Goal: Task Accomplishment & Management: Complete application form

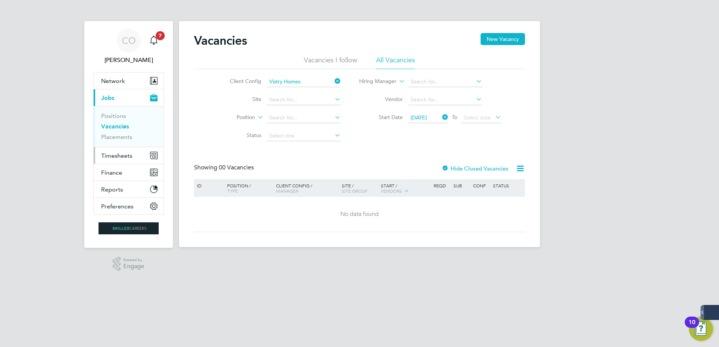
click at [119, 161] on button "Timesheets" at bounding box center [129, 155] width 70 height 17
click at [113, 152] on span "Timesheets" at bounding box center [116, 155] width 31 height 7
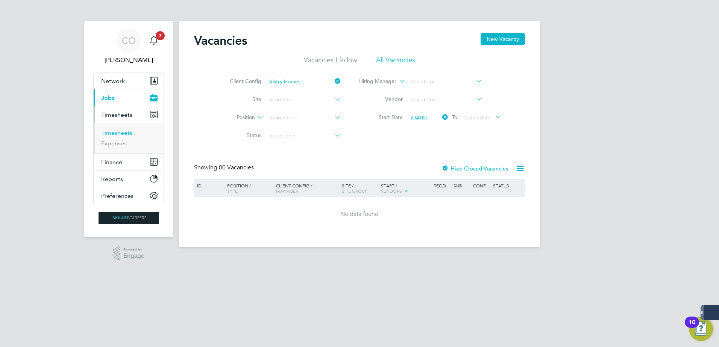
click at [123, 132] on link "Timesheets" at bounding box center [116, 132] width 31 height 7
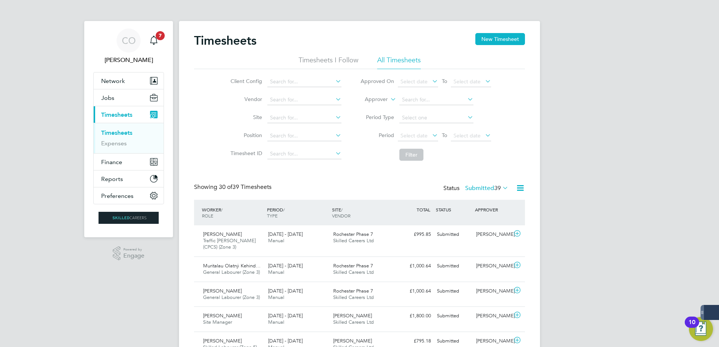
click at [124, 132] on link "Timesheets" at bounding box center [116, 132] width 31 height 7
click at [321, 52] on div "Timesheets New Timesheet" at bounding box center [359, 44] width 331 height 23
click at [436, 62] on ul "Timesheets I Follow All Timesheets" at bounding box center [359, 63] width 331 height 14
click at [350, 58] on li "Timesheets I Follow" at bounding box center [328, 63] width 60 height 14
drag, startPoint x: 410, startPoint y: 63, endPoint x: 489, endPoint y: 49, distance: 80.1
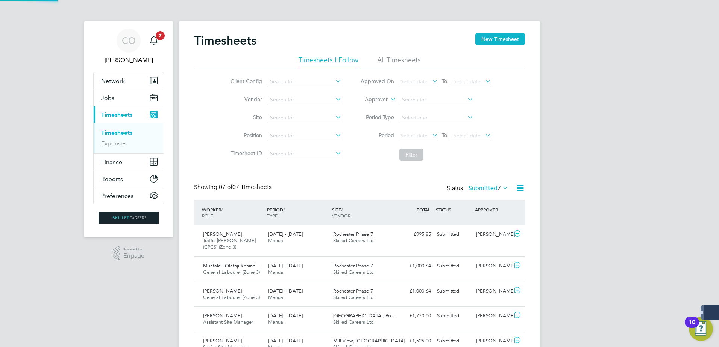
click at [411, 63] on li "All Timesheets" at bounding box center [399, 63] width 44 height 14
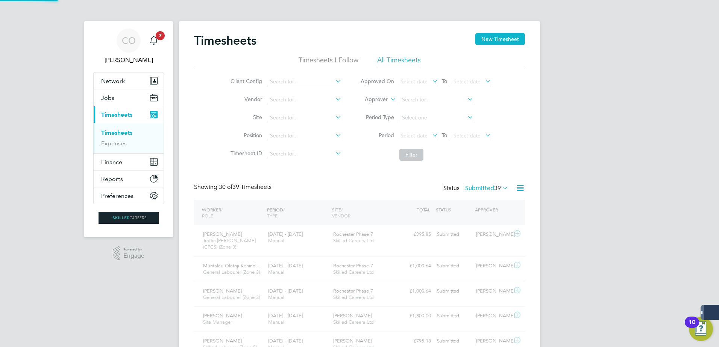
click at [491, 48] on div "Timesheets New Timesheet" at bounding box center [359, 44] width 331 height 23
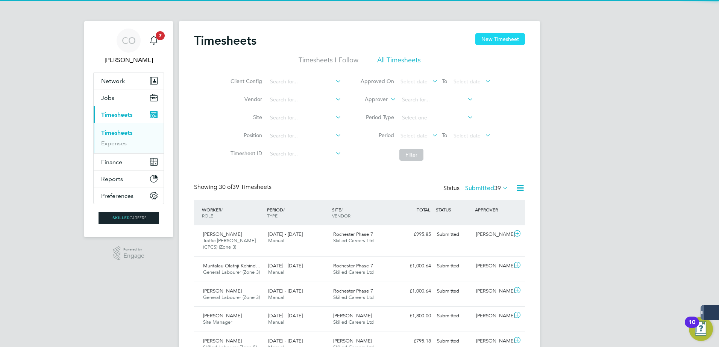
click at [495, 43] on button "New Timesheet" at bounding box center [500, 39] width 50 height 12
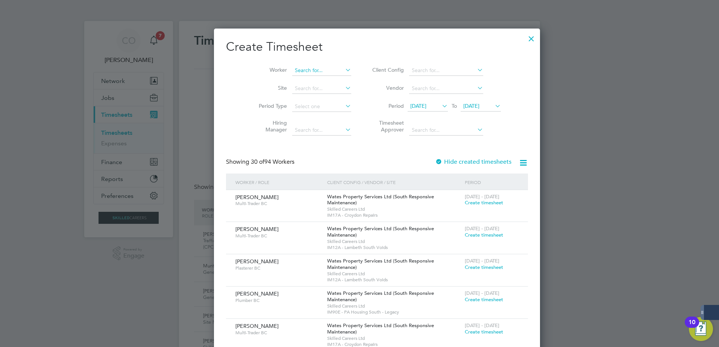
click at [299, 71] on input at bounding box center [321, 70] width 59 height 11
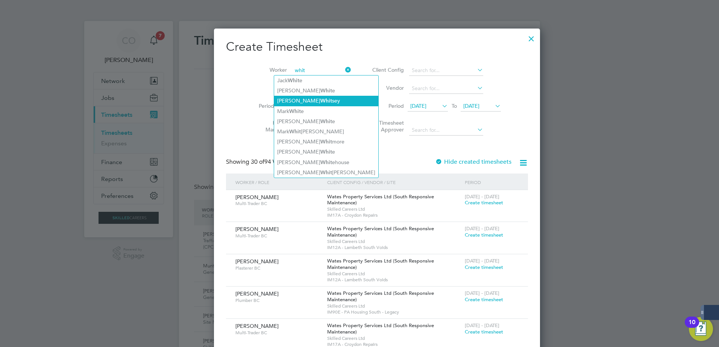
click at [324, 101] on li "[PERSON_NAME] [PERSON_NAME]" at bounding box center [326, 101] width 104 height 10
type input "[PERSON_NAME]"
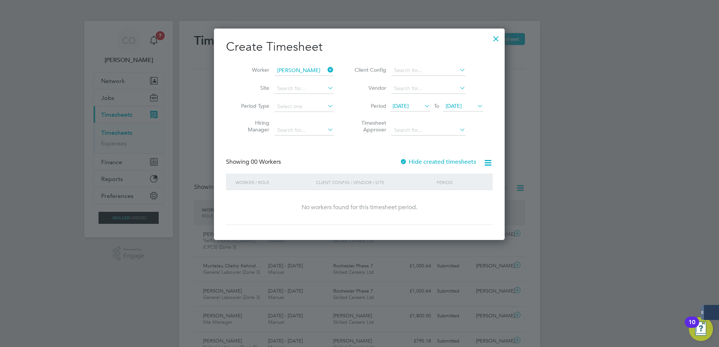
click at [457, 162] on label "Hide created timesheets" at bounding box center [437, 162] width 76 height 8
drag, startPoint x: 437, startPoint y: 162, endPoint x: 446, endPoint y: 144, distance: 19.8
click at [437, 163] on label "Hide created timesheets" at bounding box center [437, 162] width 76 height 8
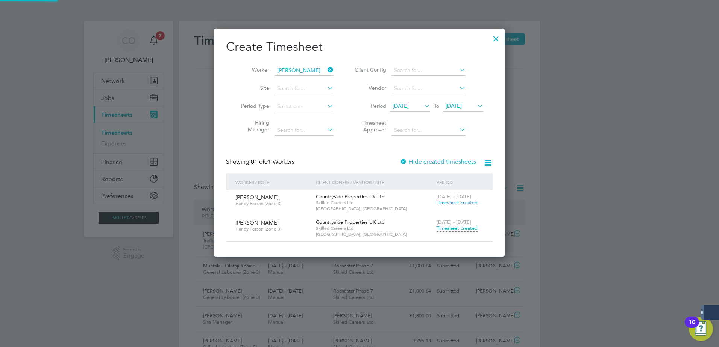
click at [474, 101] on li "Period [DATE] To [DATE]" at bounding box center [418, 107] width 150 height 18
click at [461, 106] on span "[DATE]" at bounding box center [453, 106] width 16 height 7
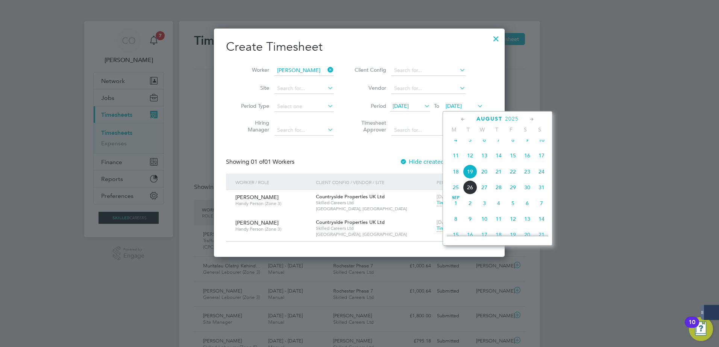
click at [524, 210] on span "6" at bounding box center [527, 203] width 14 height 14
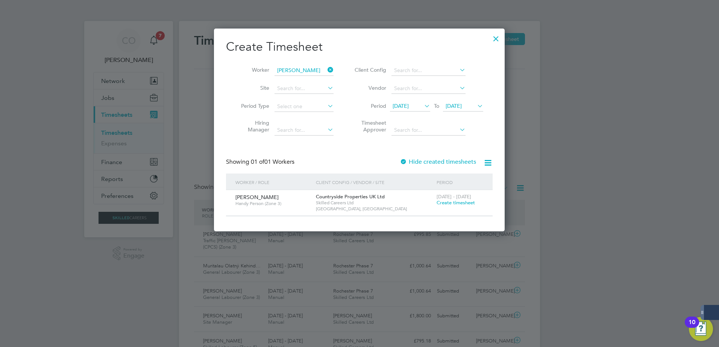
click at [464, 162] on label "Hide created timesheets" at bounding box center [437, 162] width 76 height 8
click at [491, 160] on icon at bounding box center [487, 162] width 9 height 9
click at [479, 141] on div "Create Timesheet Worker [PERSON_NAME] Site Period Type Hiring Manager Client Co…" at bounding box center [359, 127] width 266 height 177
click at [461, 104] on span "[DATE]" at bounding box center [453, 106] width 16 height 7
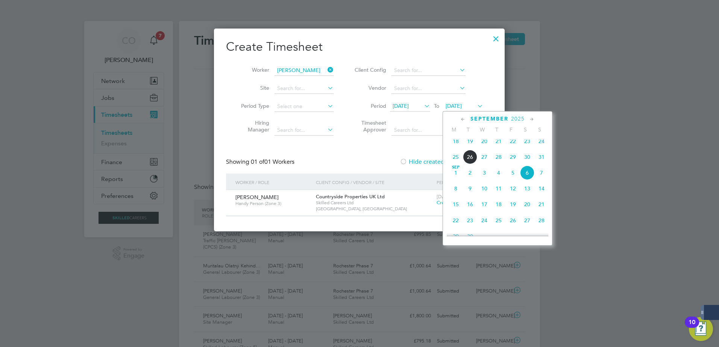
click at [543, 147] on span "24" at bounding box center [541, 141] width 14 height 14
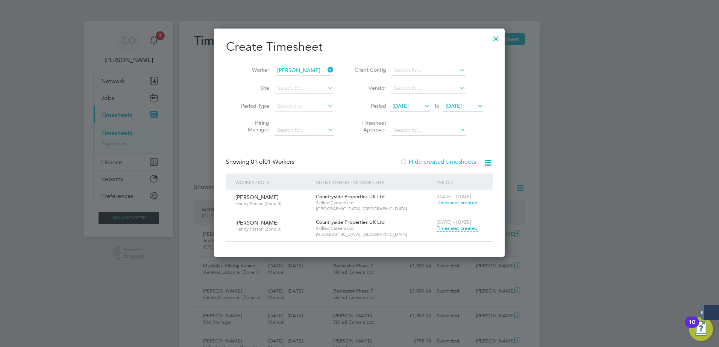
click at [466, 228] on span "Timesheet created" at bounding box center [456, 228] width 41 height 7
